Goal: Task Accomplishment & Management: Manage account settings

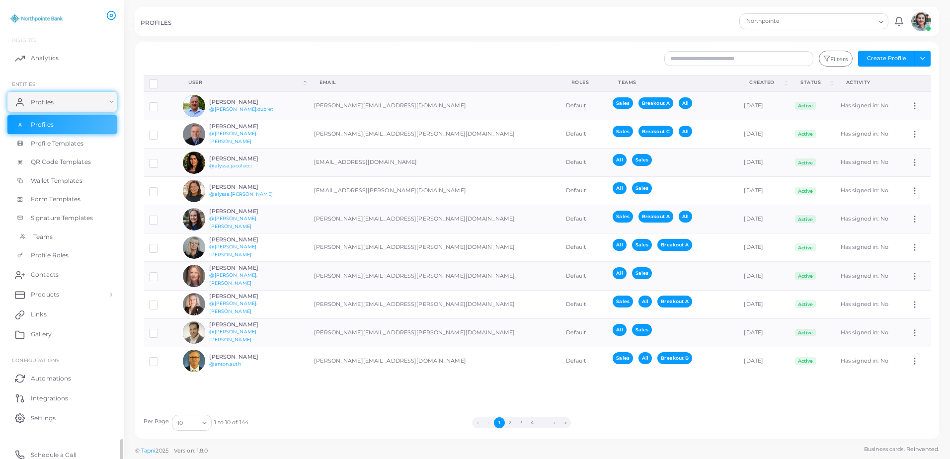
scroll to position [55, 0]
click at [57, 316] on link "Links" at bounding box center [61, 310] width 109 height 20
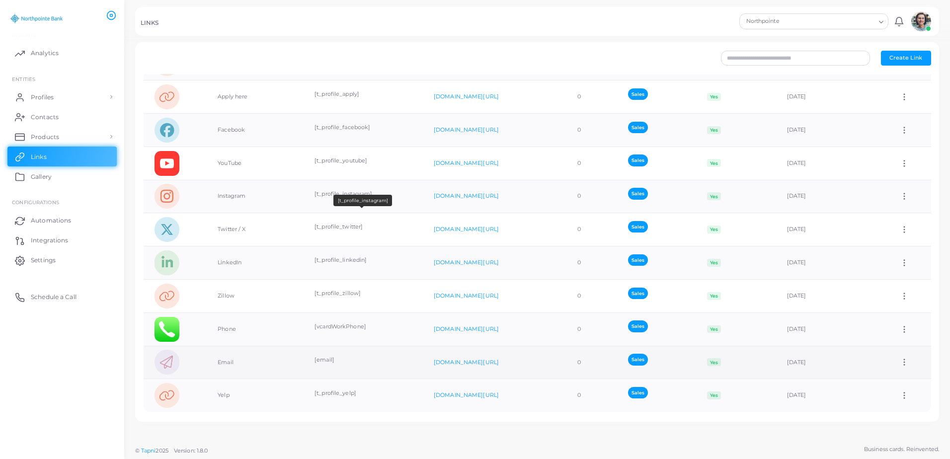
scroll to position [179, 0]
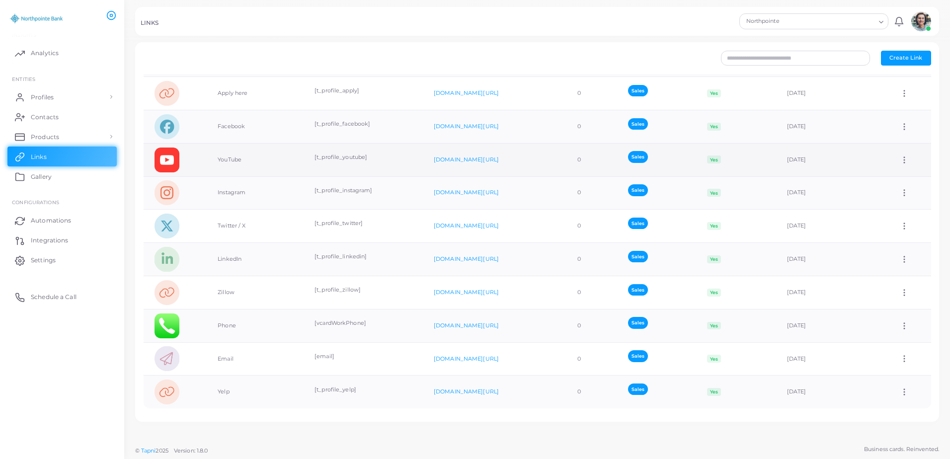
click at [900, 159] on icon at bounding box center [904, 160] width 9 height 9
click at [898, 185] on span "Edit Link" at bounding box center [898, 184] width 24 height 8
type input "*******"
type input "**********"
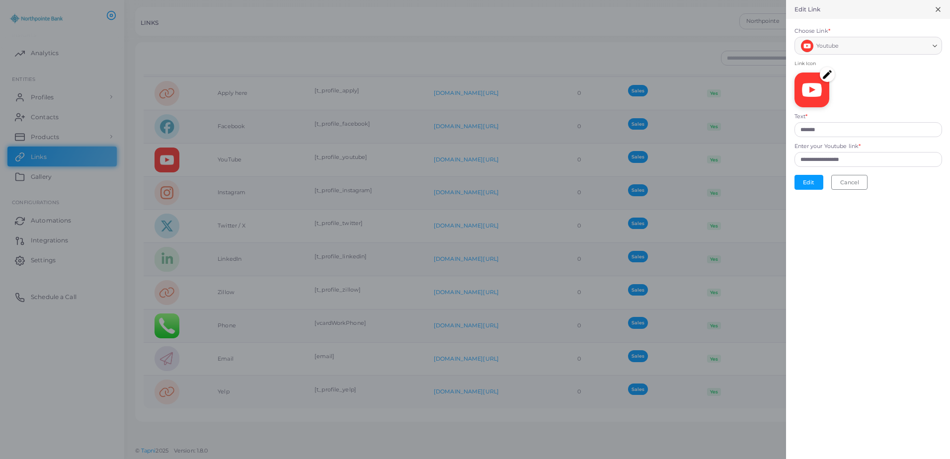
click at [827, 72] on img at bounding box center [827, 74] width 15 height 15
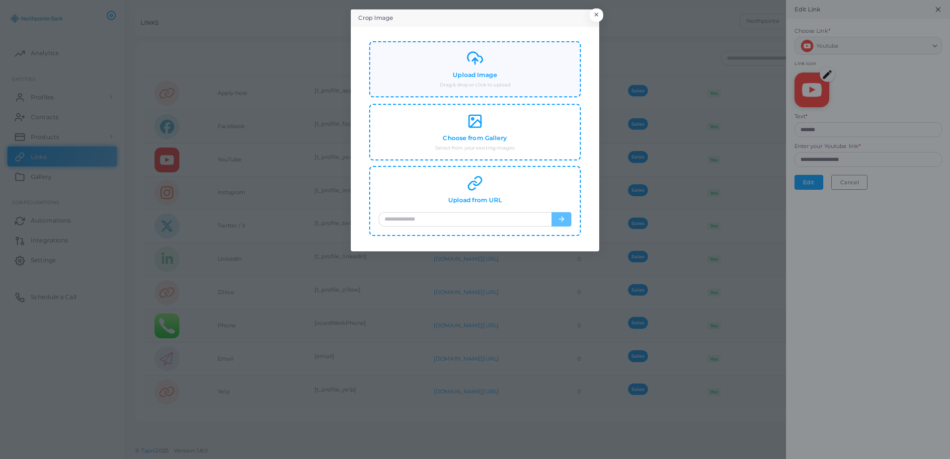
click at [463, 94] on div "Upload Image Drag & drop or click to upload" at bounding box center [474, 69] width 211 height 57
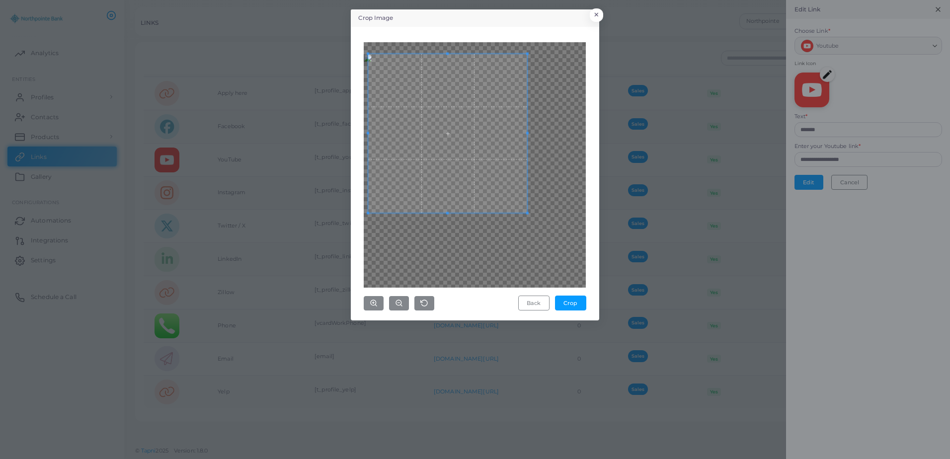
click at [476, 90] on span at bounding box center [447, 133] width 159 height 159
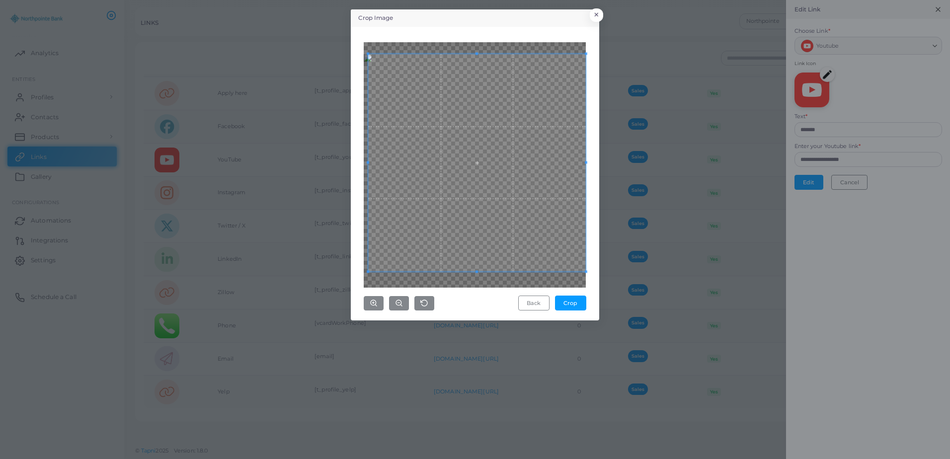
click at [598, 271] on div "Crop Image × Back Crop" at bounding box center [475, 164] width 248 height 311
click at [534, 196] on span at bounding box center [475, 166] width 218 height 218
click at [366, 58] on span at bounding box center [366, 166] width 2 height 218
click at [348, 46] on div "Crop Image × Back Crop" at bounding box center [475, 229] width 950 height 459
click at [600, 285] on div "Crop Image × Back Crop" at bounding box center [475, 229] width 950 height 459
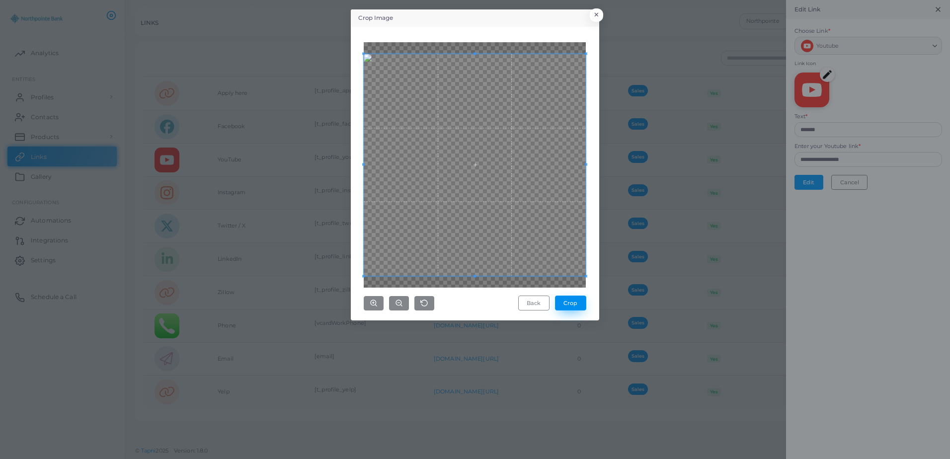
click at [573, 303] on button "Crop" at bounding box center [570, 303] width 31 height 15
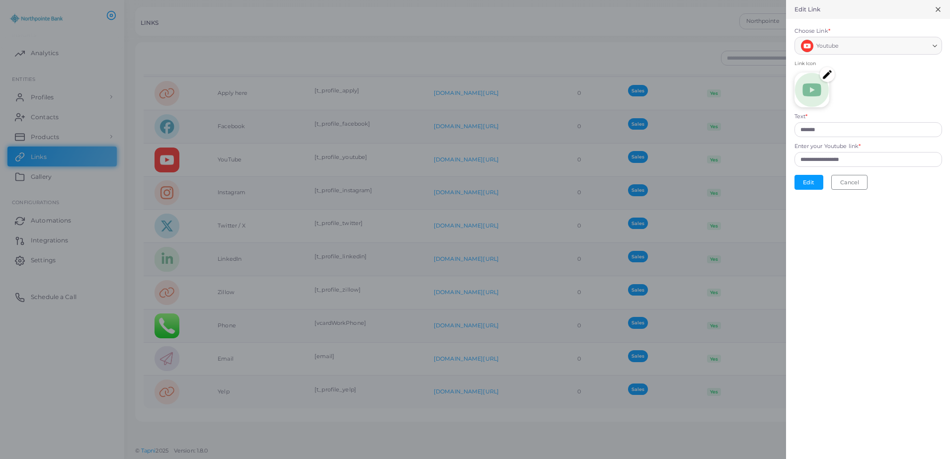
click at [848, 218] on div "**********" at bounding box center [868, 229] width 164 height 459
click at [809, 187] on button "Edit" at bounding box center [809, 182] width 29 height 15
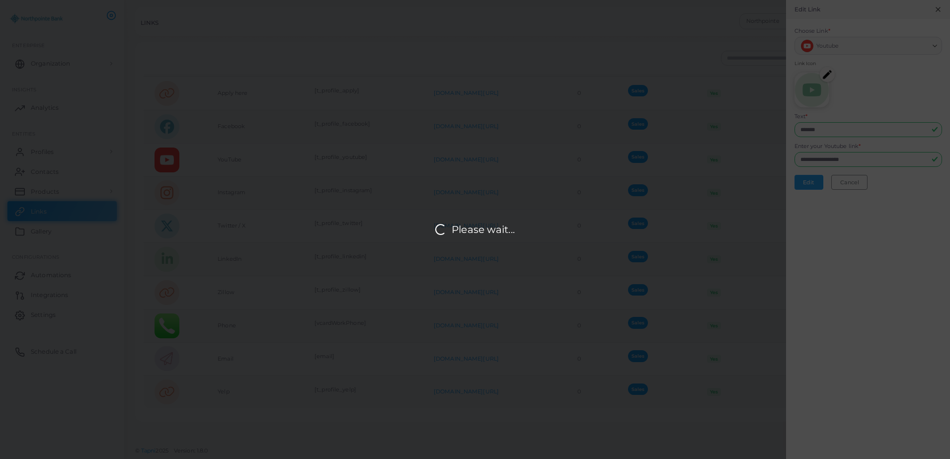
scroll to position [0, 0]
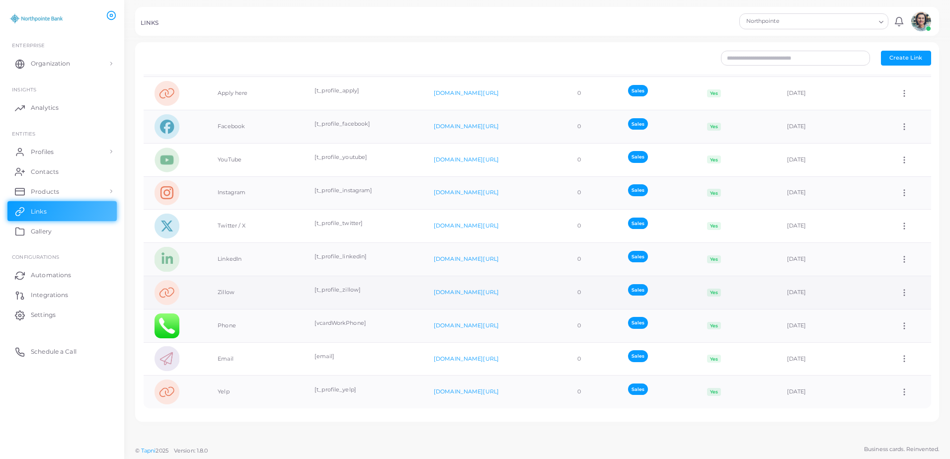
click at [900, 292] on icon at bounding box center [904, 292] width 9 height 9
click at [896, 314] on span "Edit Link" at bounding box center [898, 318] width 24 height 8
type input "******"
type input "**********"
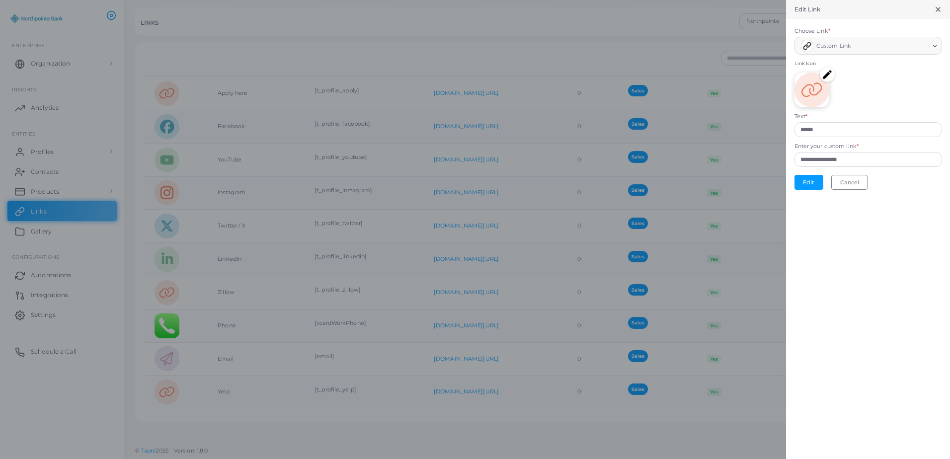
click at [827, 76] on img at bounding box center [827, 74] width 15 height 15
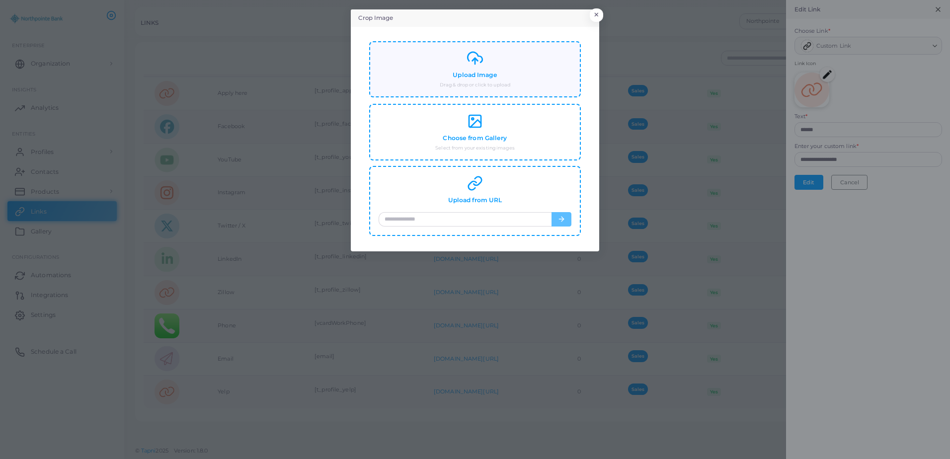
click at [472, 73] on h4 "Upload Image" at bounding box center [475, 75] width 44 height 7
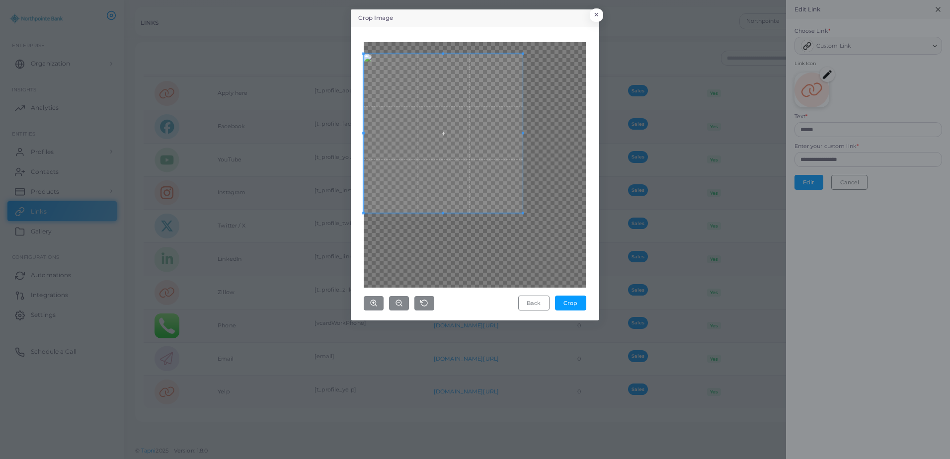
click at [446, 126] on span at bounding box center [443, 133] width 159 height 159
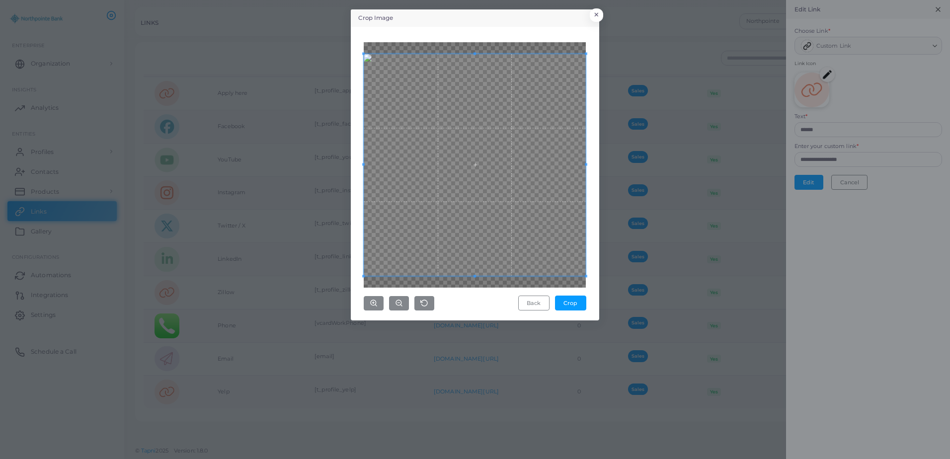
click at [629, 319] on div "Crop Image × Back Crop" at bounding box center [475, 229] width 950 height 459
click at [577, 303] on button "Crop" at bounding box center [570, 303] width 31 height 15
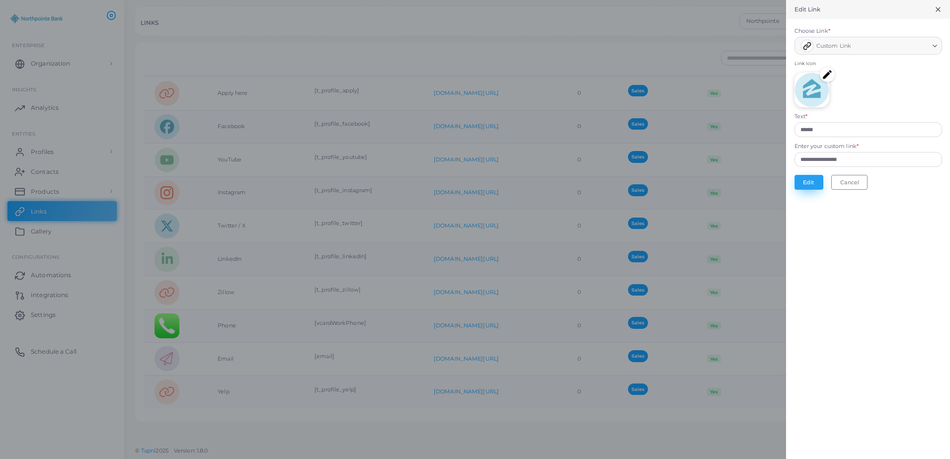
click at [807, 180] on button "Edit" at bounding box center [809, 182] width 29 height 15
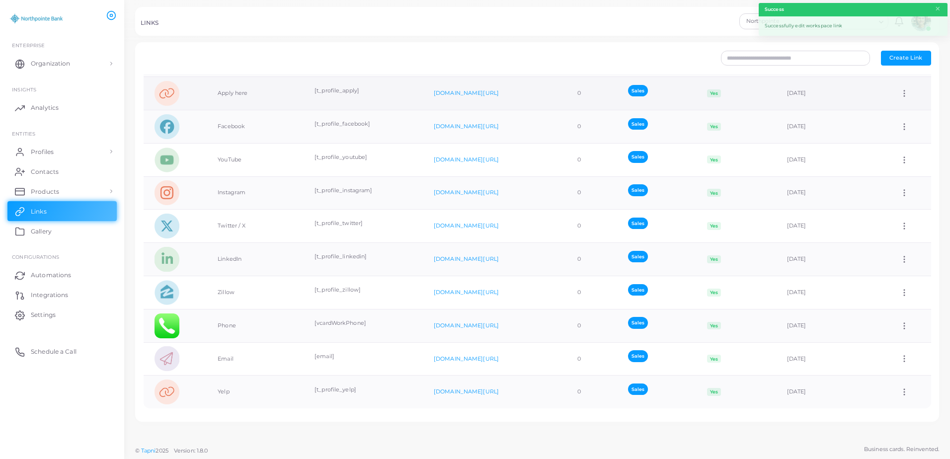
click at [900, 92] on icon at bounding box center [904, 93] width 9 height 9
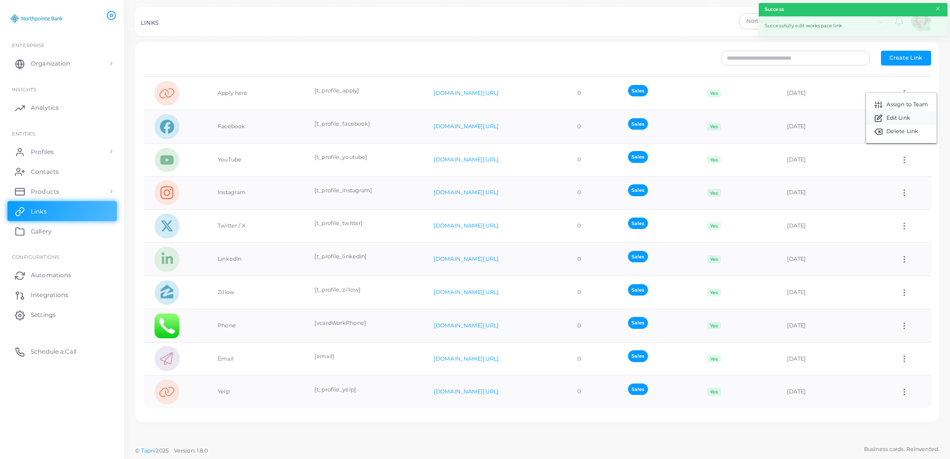
click at [895, 114] on span "Edit Link" at bounding box center [898, 118] width 24 height 8
type input "**********"
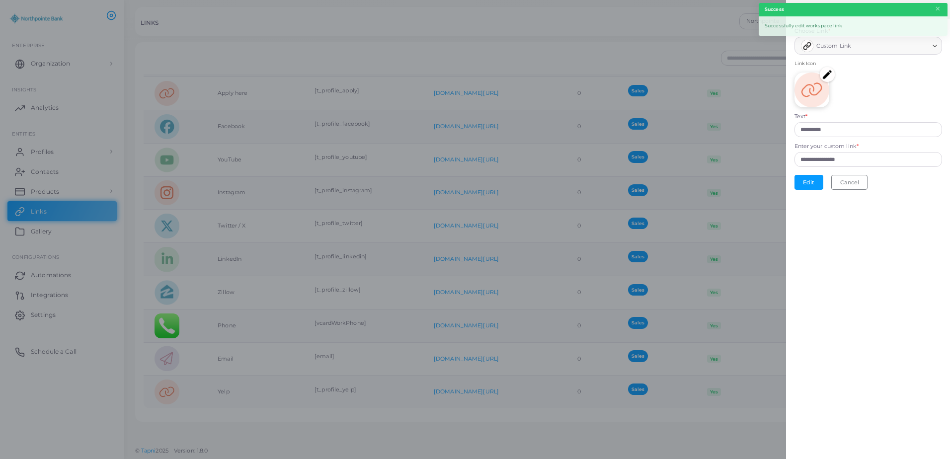
click at [824, 75] on img at bounding box center [827, 74] width 15 height 15
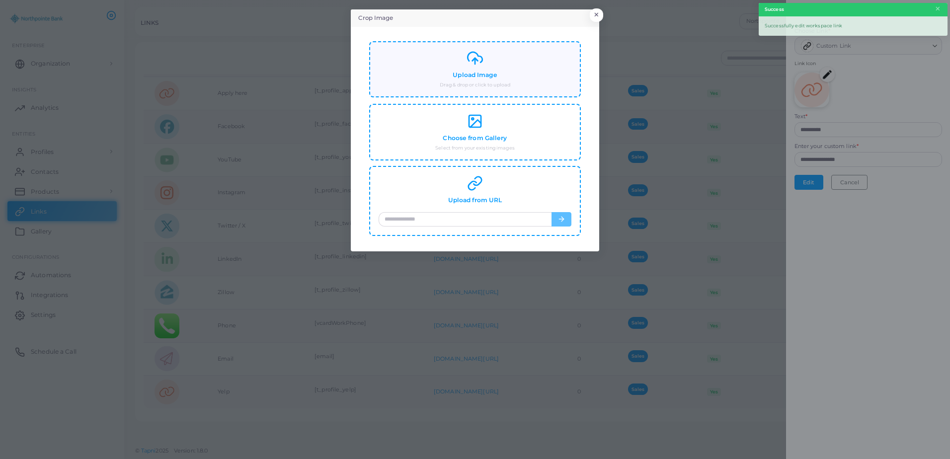
click at [478, 63] on icon at bounding box center [475, 58] width 16 height 16
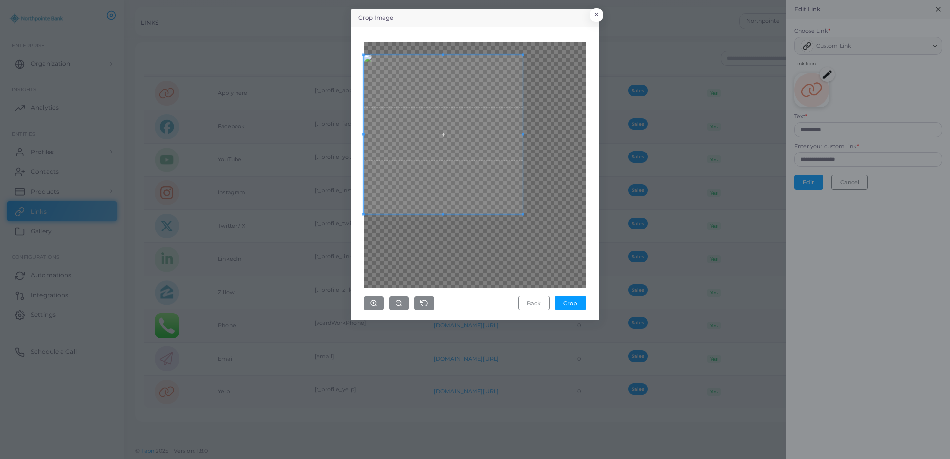
click at [442, 86] on span at bounding box center [443, 134] width 159 height 159
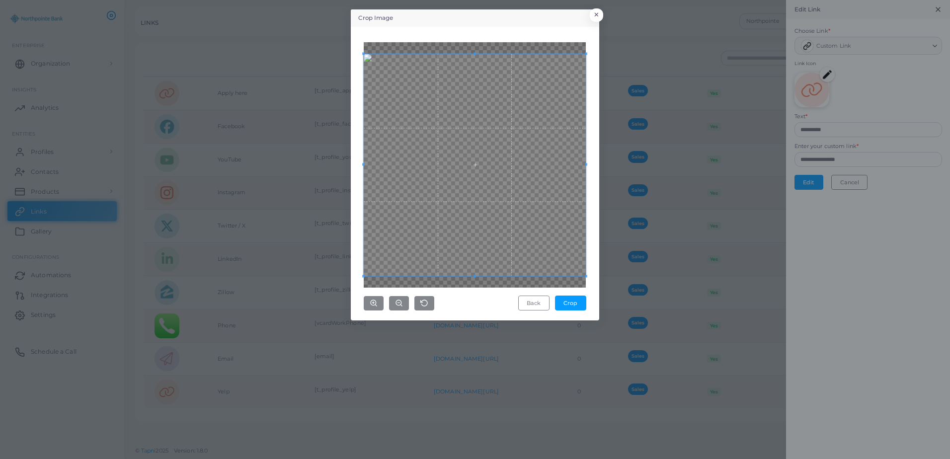
click at [612, 298] on div "Crop Image × Back Crop" at bounding box center [475, 229] width 950 height 459
click at [572, 302] on button "Crop" at bounding box center [570, 303] width 31 height 15
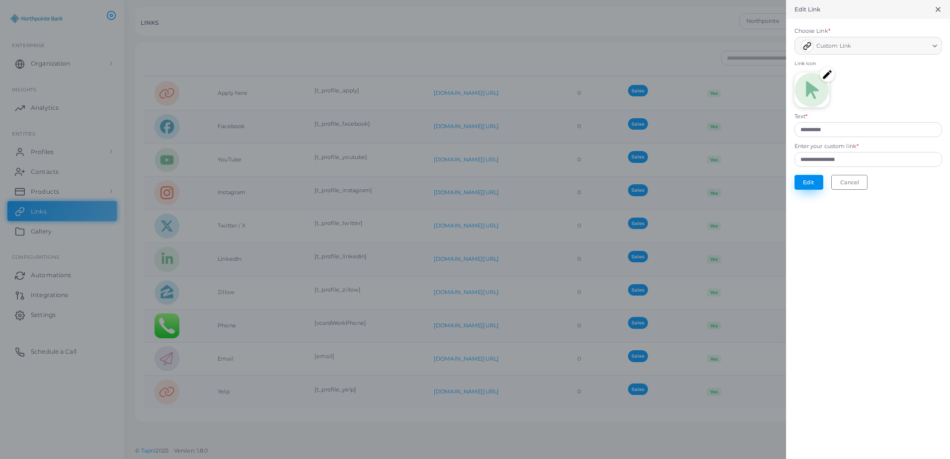
click at [809, 182] on button "Edit" at bounding box center [809, 182] width 29 height 15
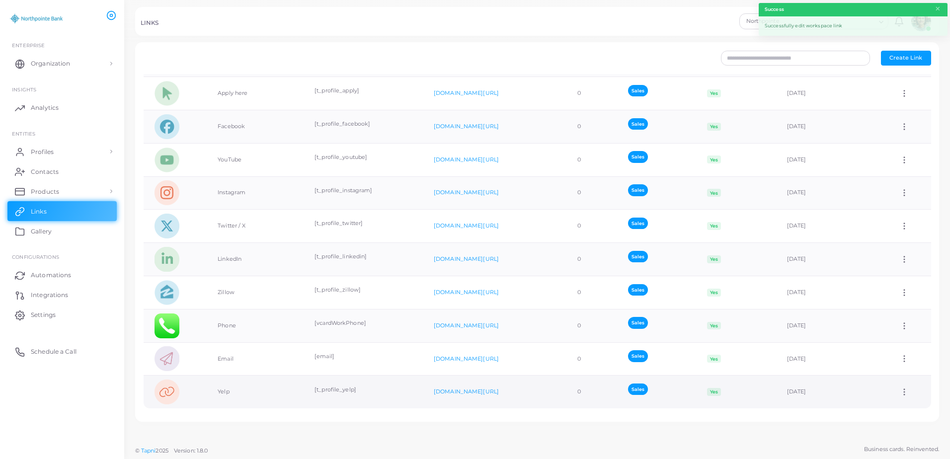
click at [900, 392] on icon at bounding box center [904, 392] width 9 height 9
click at [892, 413] on span "Edit Link" at bounding box center [898, 417] width 24 height 8
type input "****"
type input "**********"
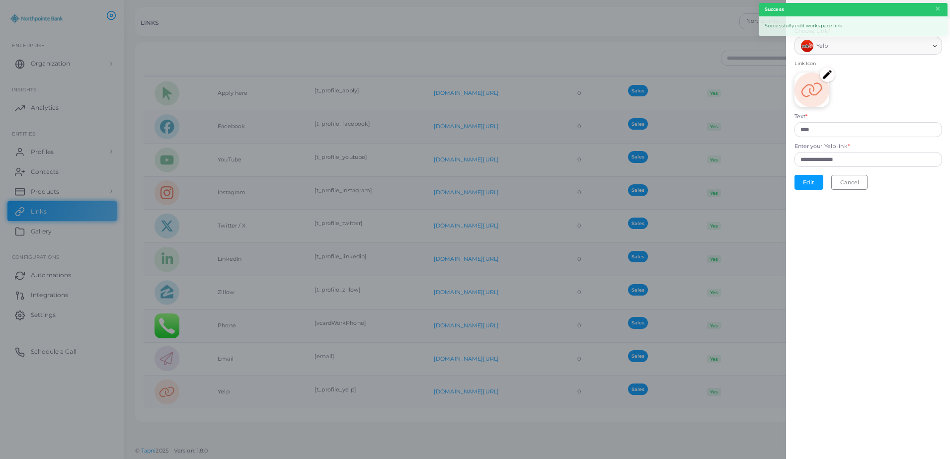
click at [827, 73] on img at bounding box center [827, 74] width 15 height 15
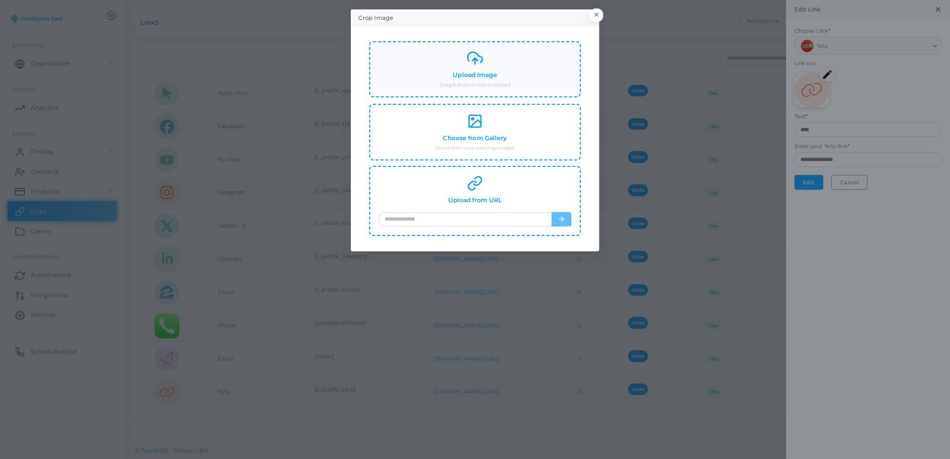
click at [475, 69] on div "Upload Image Drag & drop or click to upload" at bounding box center [475, 69] width 193 height 38
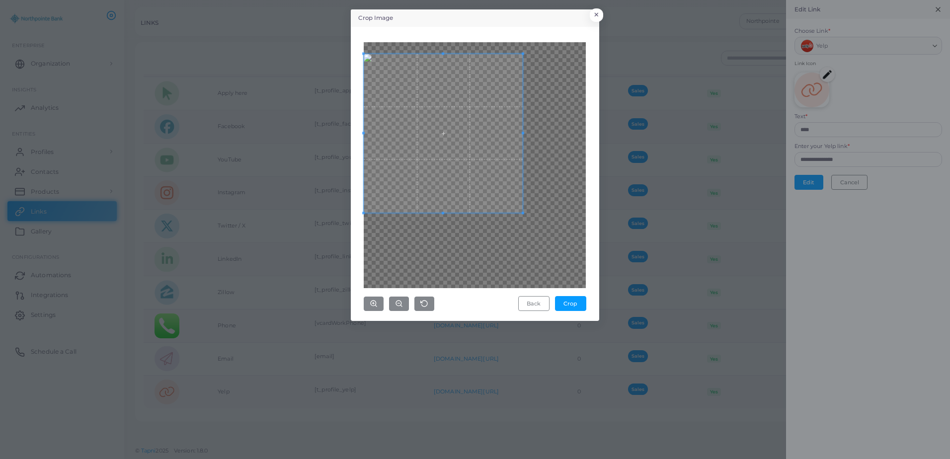
click at [464, 60] on span at bounding box center [443, 133] width 159 height 159
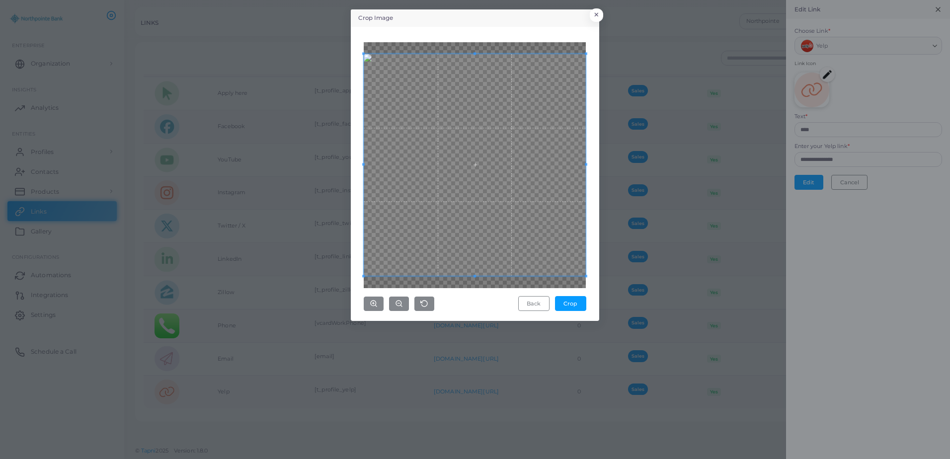
click at [627, 300] on div "Crop Image × Back Crop" at bounding box center [475, 229] width 950 height 459
click at [567, 304] on button "Crop" at bounding box center [570, 303] width 31 height 15
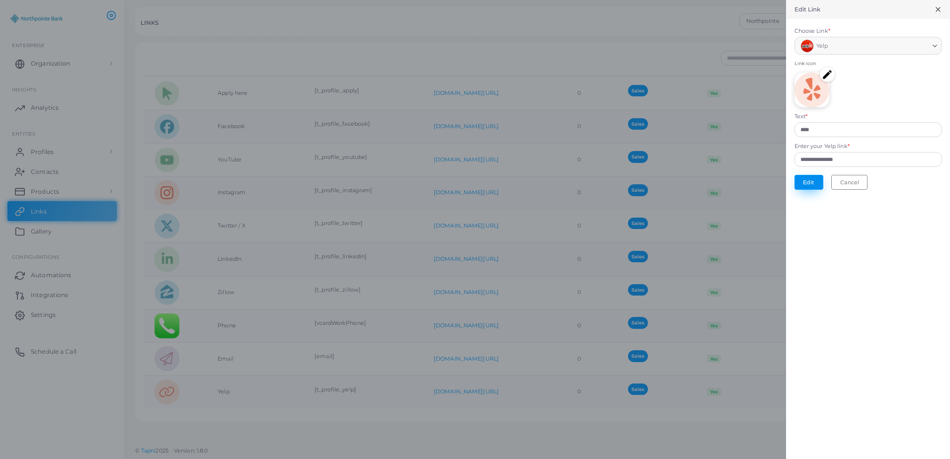
click at [810, 179] on button "Edit" at bounding box center [809, 182] width 29 height 15
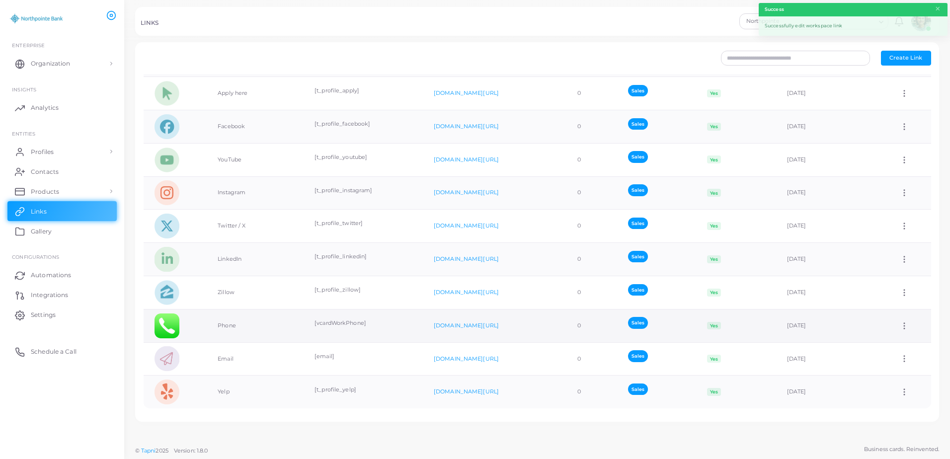
click at [904, 326] on circle at bounding box center [904, 325] width 1 height 1
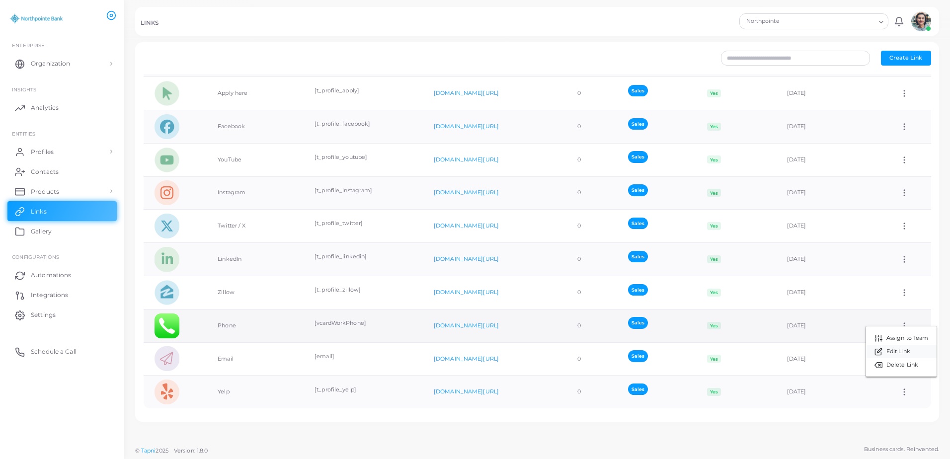
click at [896, 349] on span "Edit Link" at bounding box center [898, 352] width 24 height 8
type input "*****"
type input "**********"
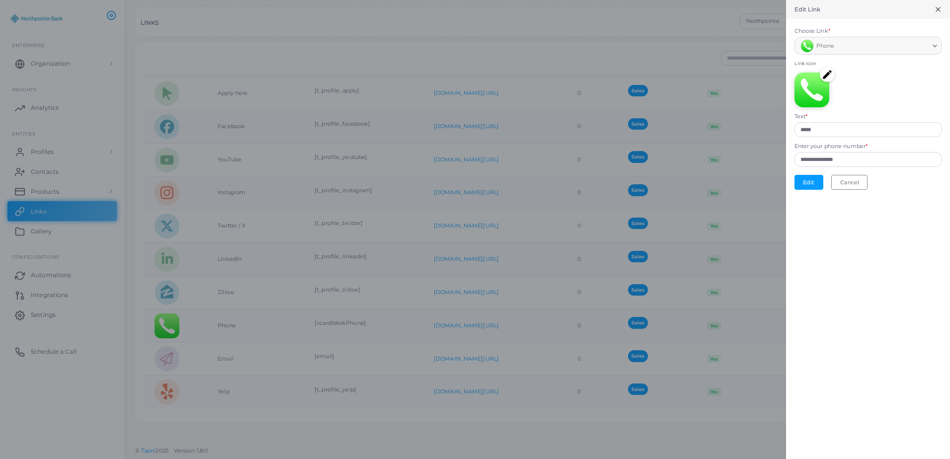
click at [829, 71] on img at bounding box center [827, 74] width 15 height 15
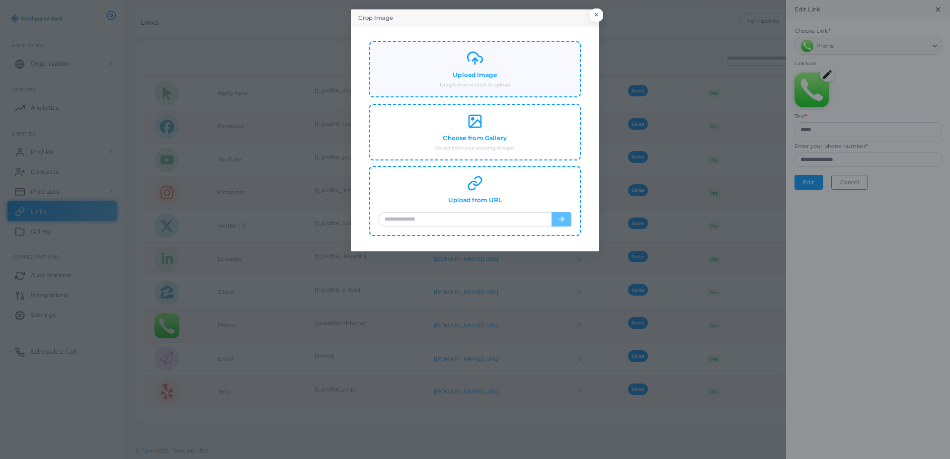
click at [476, 60] on polyline at bounding box center [475, 59] width 5 height 2
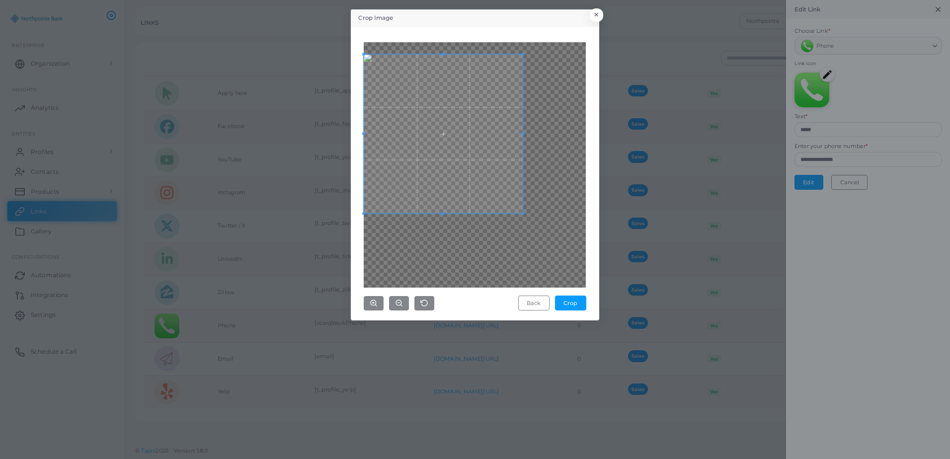
click at [448, 120] on span at bounding box center [443, 133] width 159 height 159
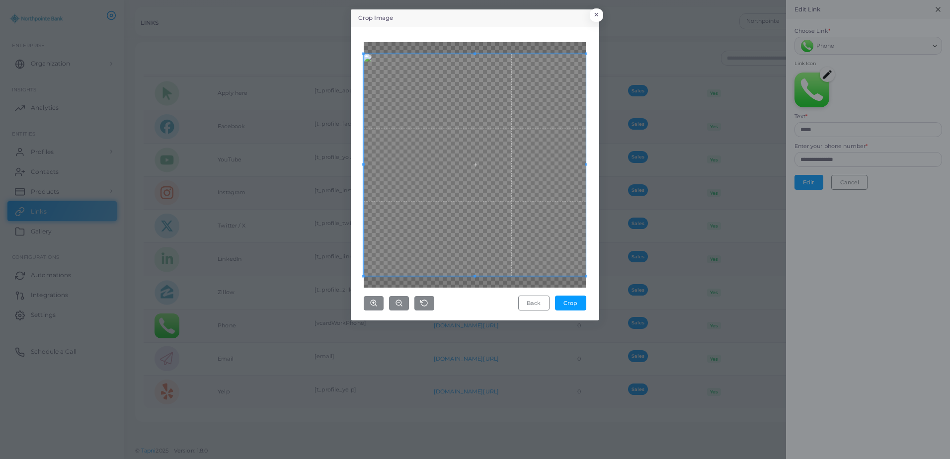
click at [614, 298] on div "Crop Image × Back Crop" at bounding box center [475, 229] width 950 height 459
click at [573, 296] on button "Crop" at bounding box center [570, 303] width 31 height 15
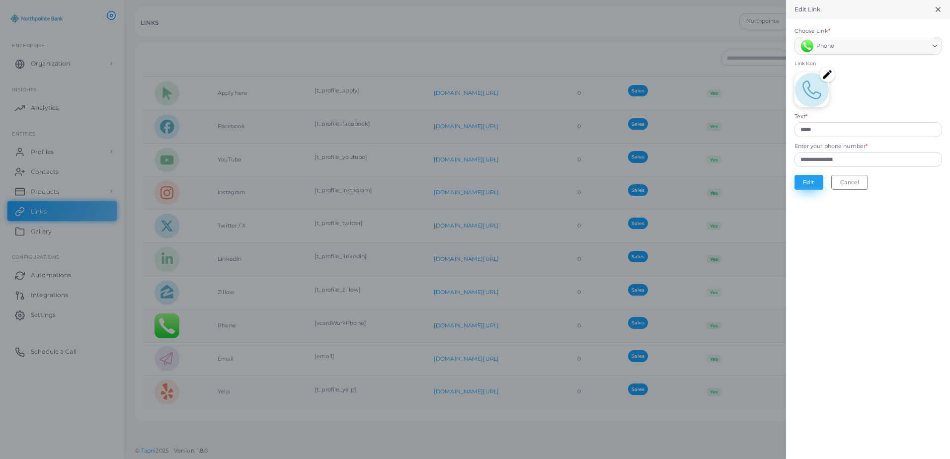
click at [817, 183] on button "Edit" at bounding box center [809, 182] width 29 height 15
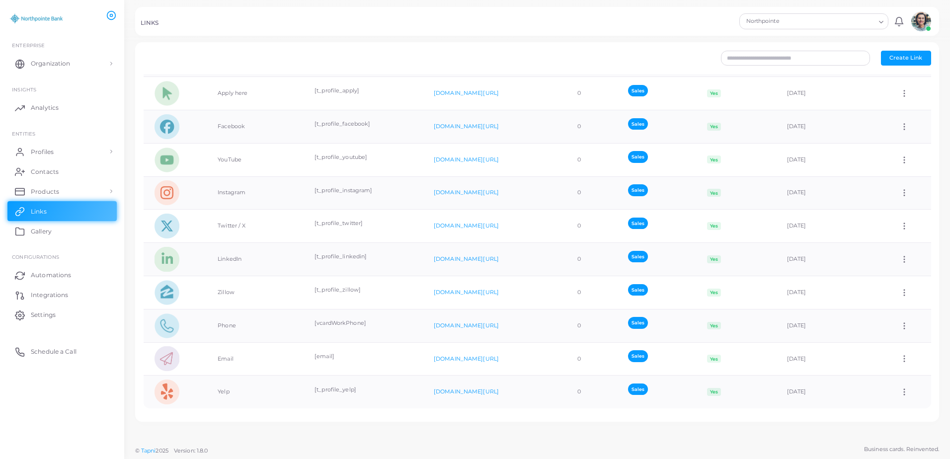
click at [469, 432] on div "Create New Link Choose Link * Loading... Text * Enter your phone number * Add C…" at bounding box center [537, 220] width 826 height 441
